Goal: Task Accomplishment & Management: Use online tool/utility

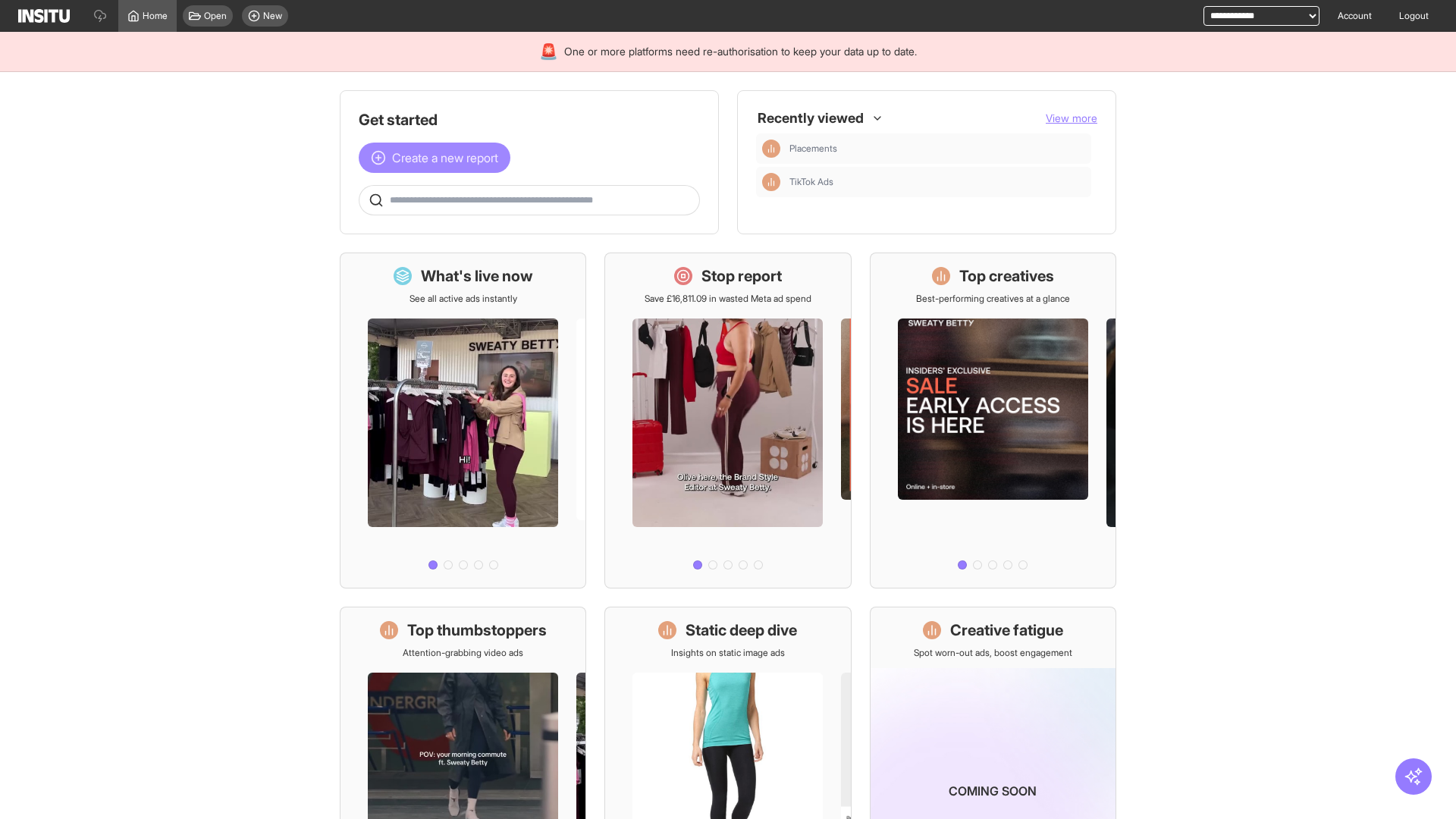
click at [438, 158] on span "Create a new report" at bounding box center [445, 157] width 106 height 19
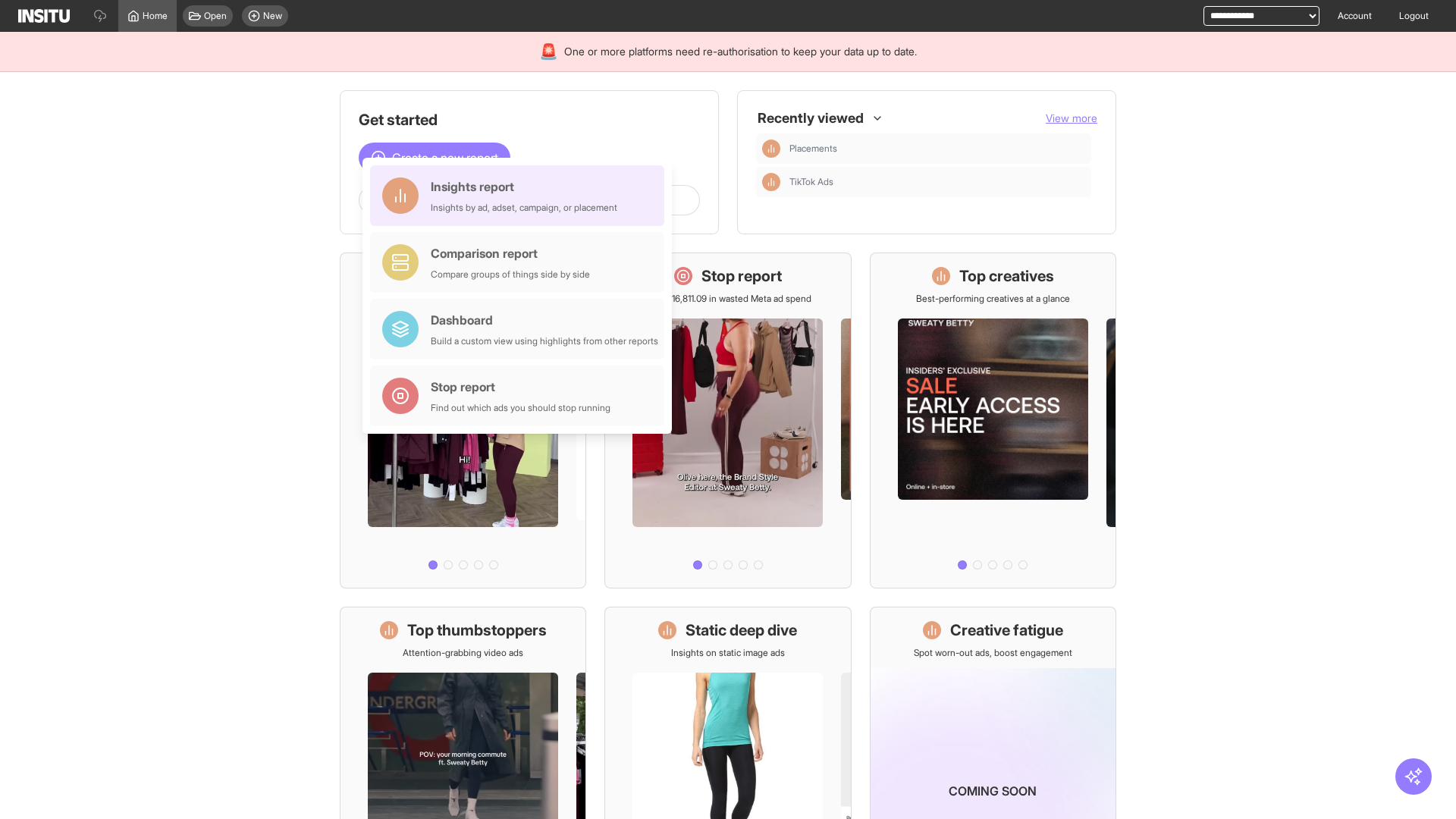
click at [521, 195] on div "Insights report Insights by ad, adset, campaign, or placement" at bounding box center [525, 195] width 187 height 36
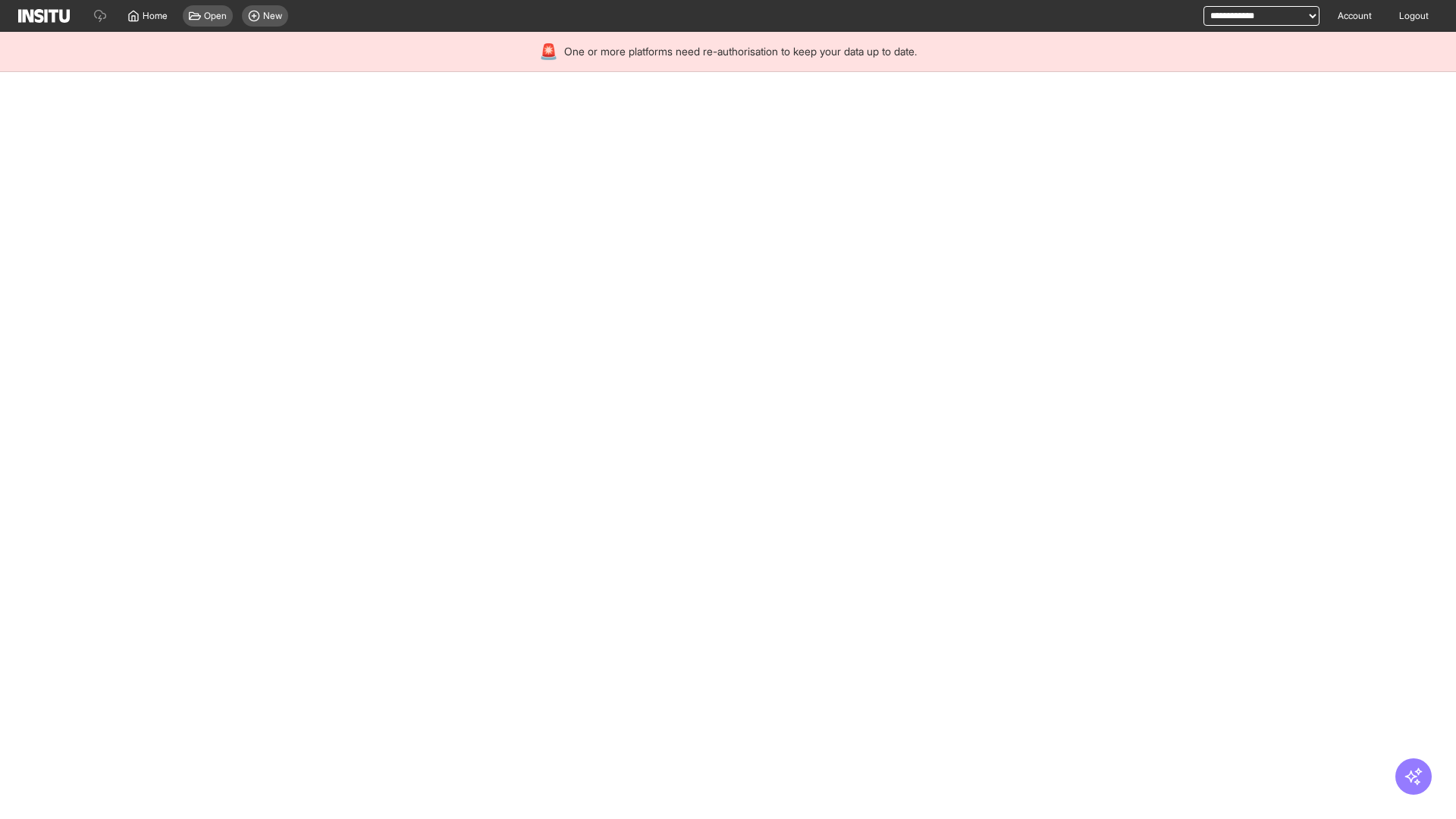
select select "**"
